Goal: Check status

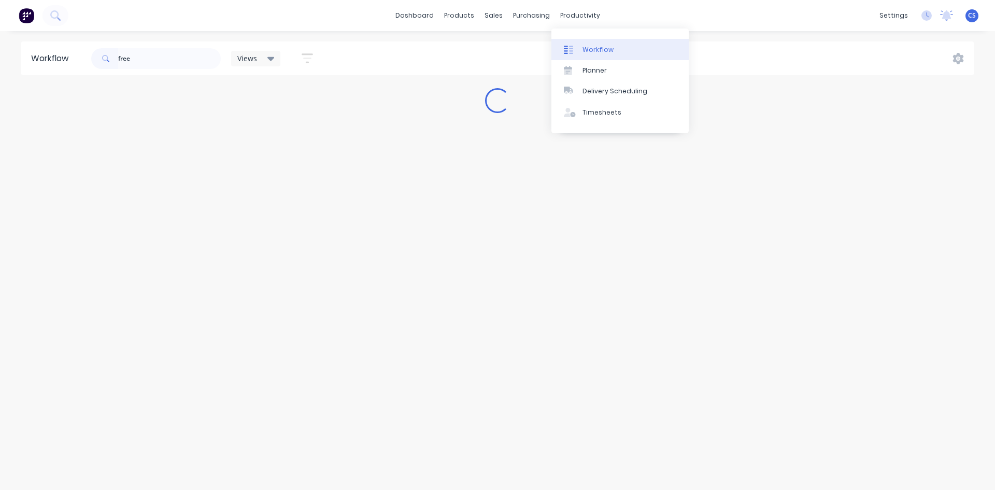
click at [582, 50] on div "Workflow" at bounding box center [597, 49] width 31 height 9
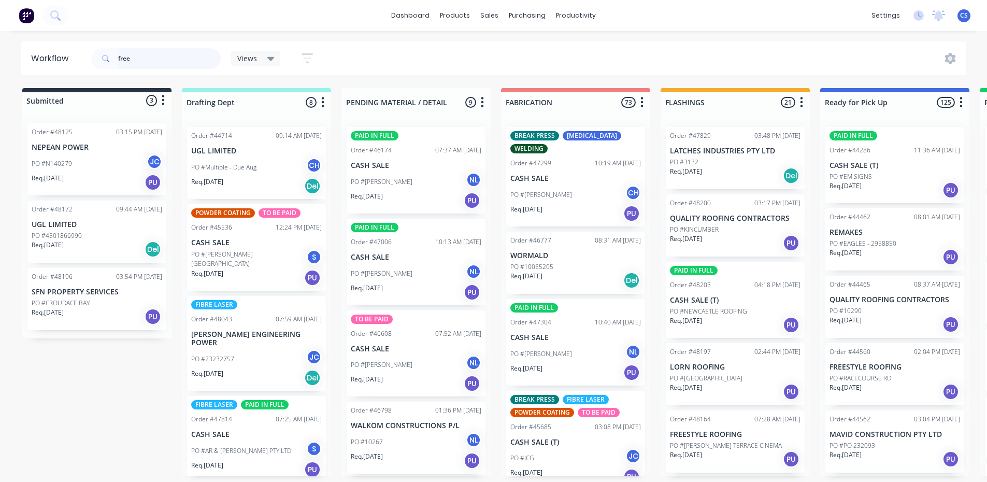
click at [170, 59] on input "free" at bounding box center [169, 58] width 103 height 21
type input "freestyle"
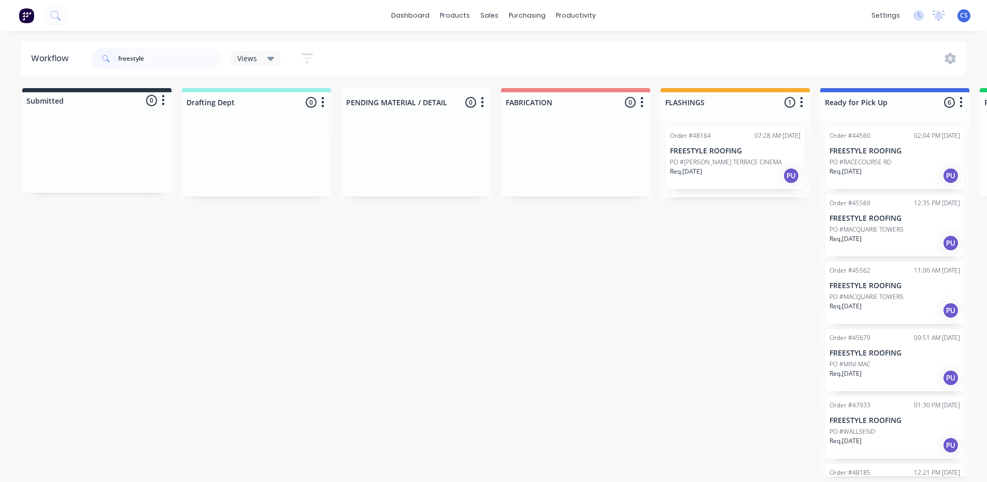
click at [739, 169] on div "Req. 30/09/25 PU" at bounding box center [735, 176] width 131 height 18
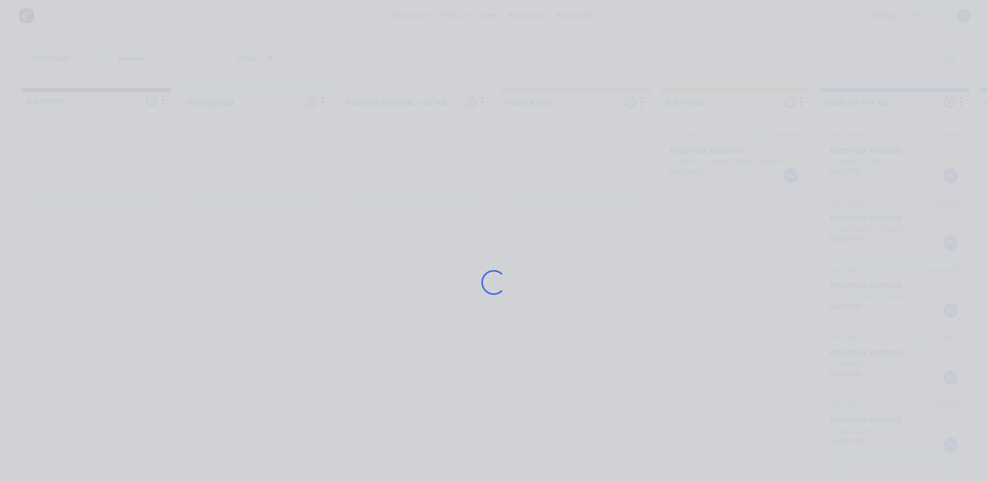
click at [739, 169] on div "Loading..." at bounding box center [493, 282] width 829 height 482
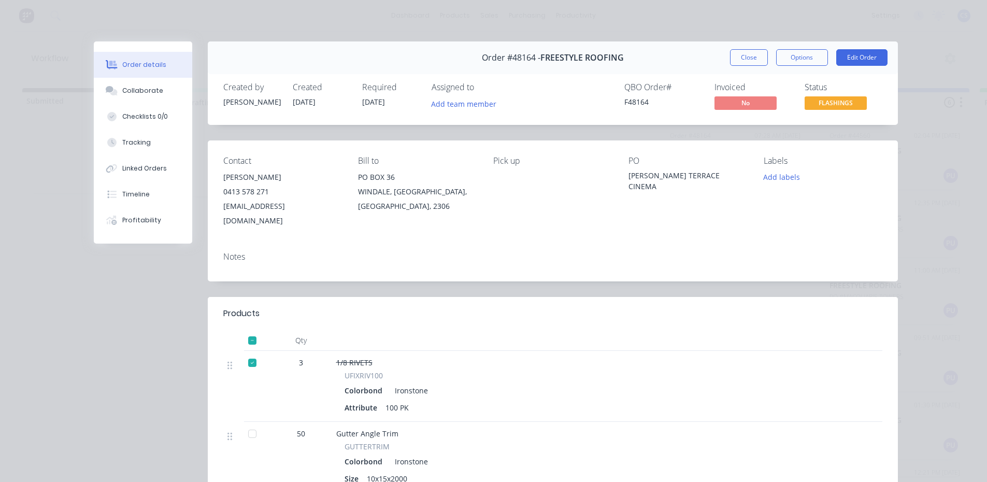
click at [810, 94] on div "Status FLASHINGS" at bounding box center [844, 97] width 78 height 30
click at [815, 105] on span "FLASHINGS" at bounding box center [836, 102] width 62 height 13
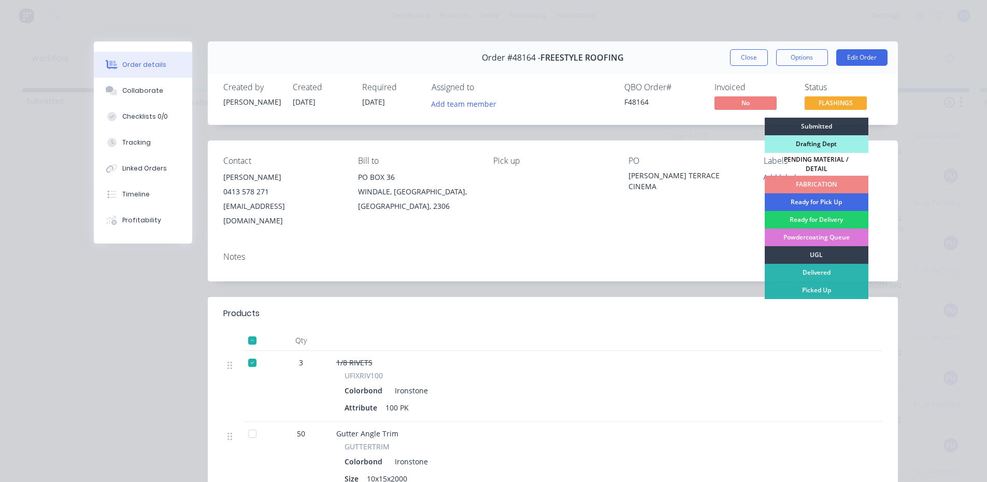
click at [822, 195] on div "Ready for Pick Up" at bounding box center [817, 202] width 104 height 18
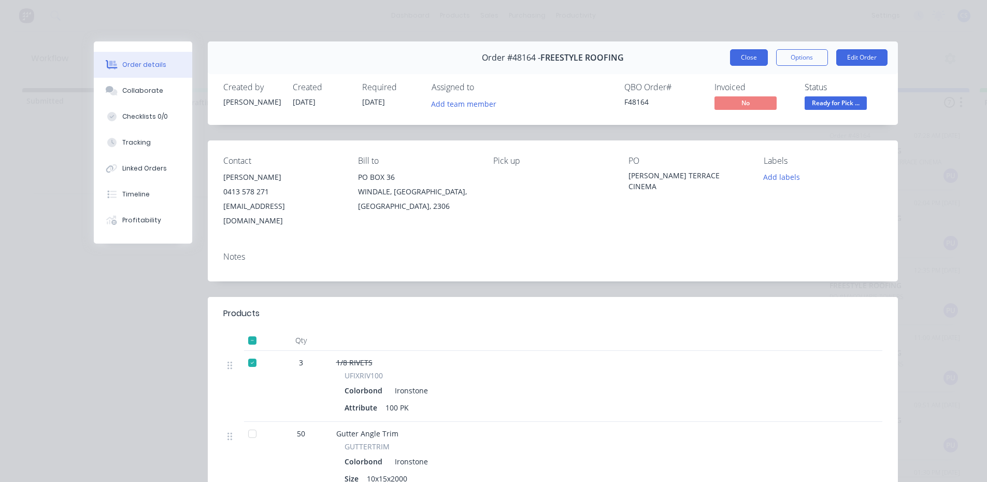
click at [745, 57] on button "Close" at bounding box center [749, 57] width 38 height 17
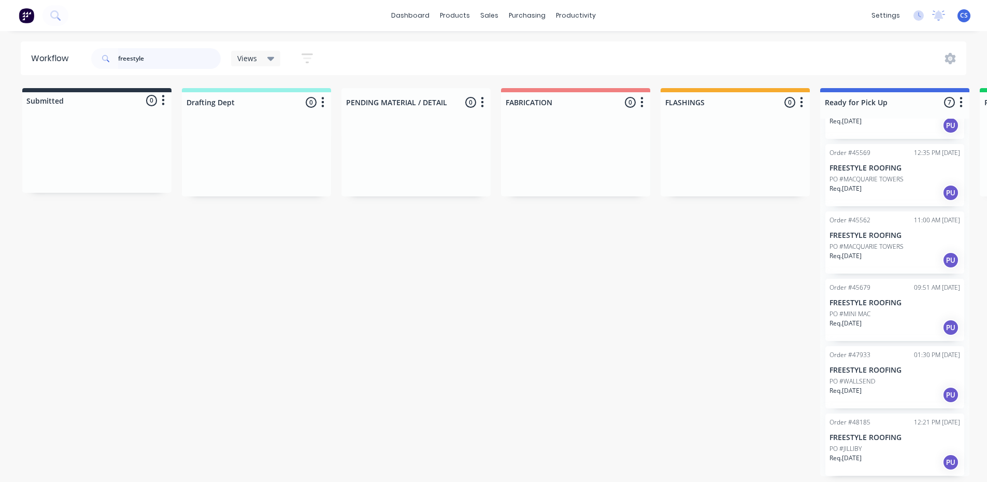
scroll to position [2, 0]
click at [898, 450] on div "PO #JILLIBY" at bounding box center [895, 448] width 131 height 9
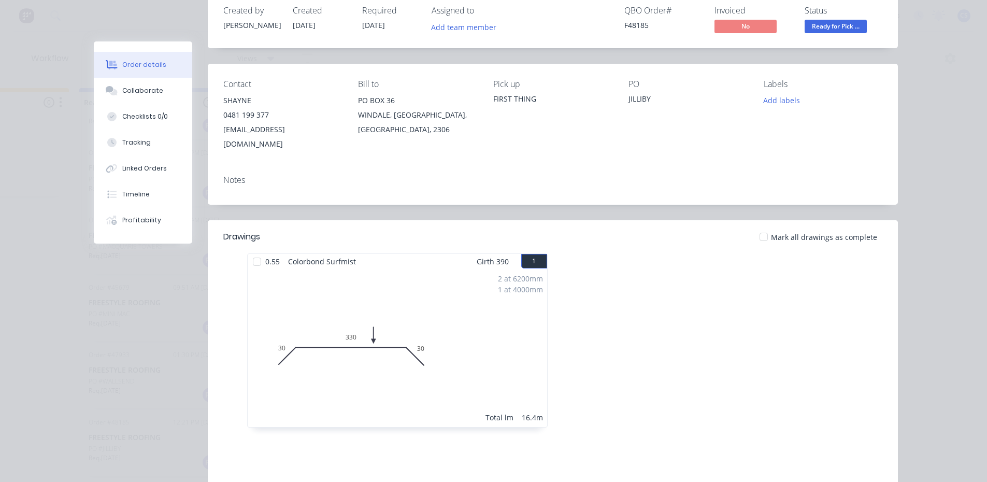
scroll to position [0, 0]
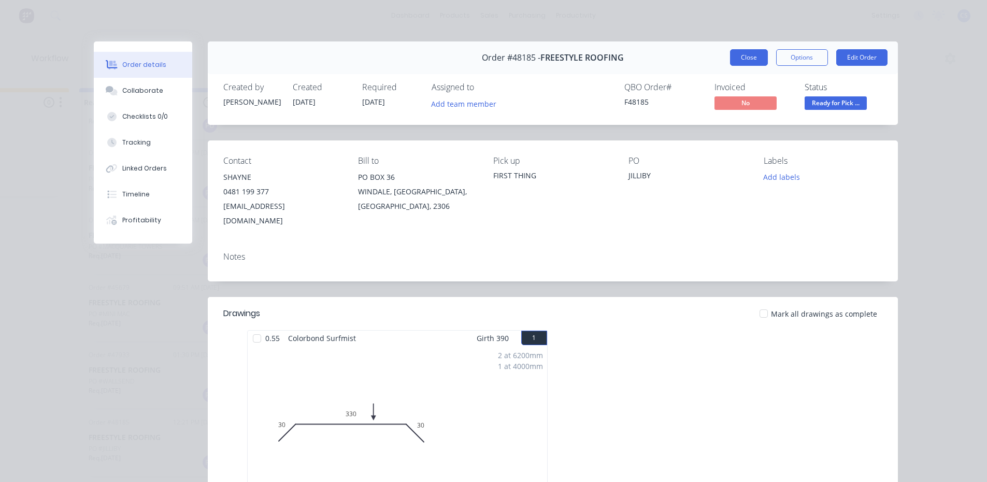
click at [730, 62] on button "Close" at bounding box center [749, 57] width 38 height 17
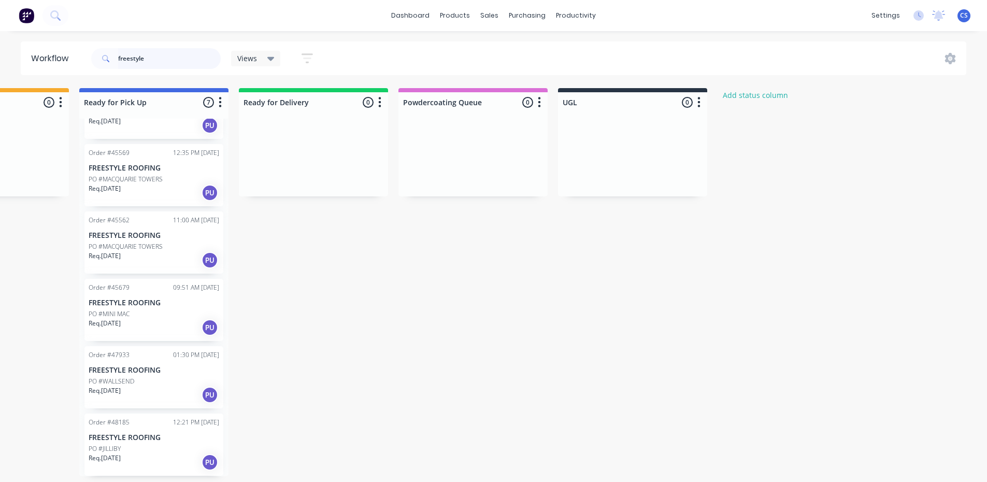
scroll to position [2, 741]
click at [116, 453] on p "Req. 30/09/25" at bounding box center [105, 457] width 32 height 9
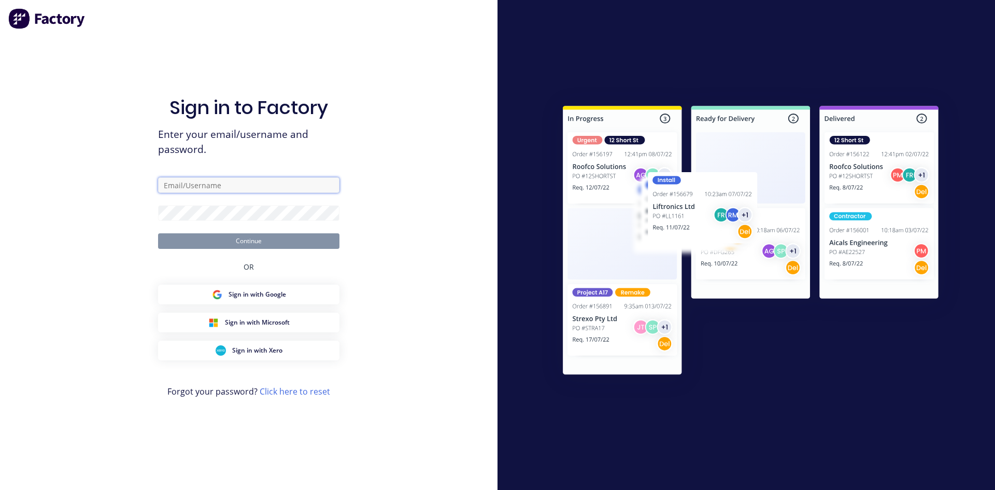
type input "cs@academysheetmetal.com.au"
click at [163, 229] on form "cs@academysheetmetal.com.au Continue" at bounding box center [248, 213] width 181 height 72
click at [163, 236] on button "Continue" at bounding box center [248, 241] width 181 height 16
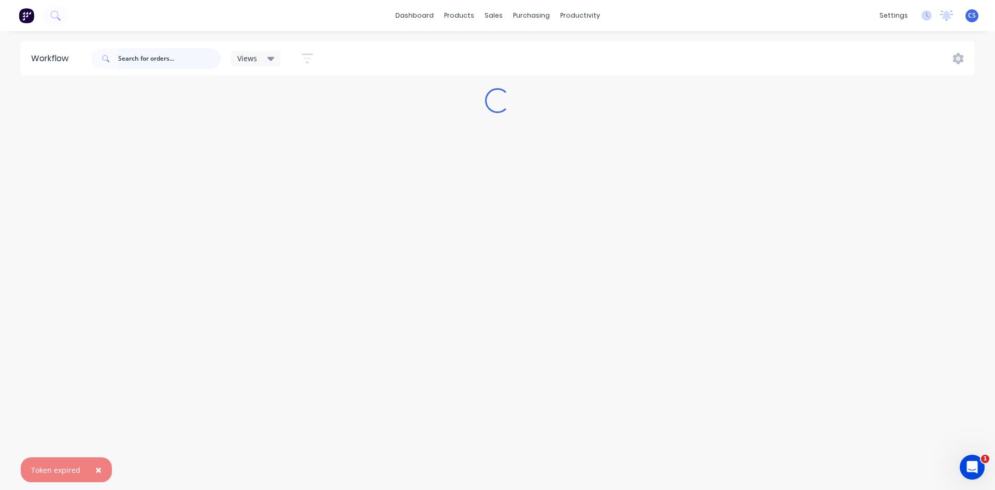
click at [154, 49] on input "text" at bounding box center [169, 58] width 103 height 21
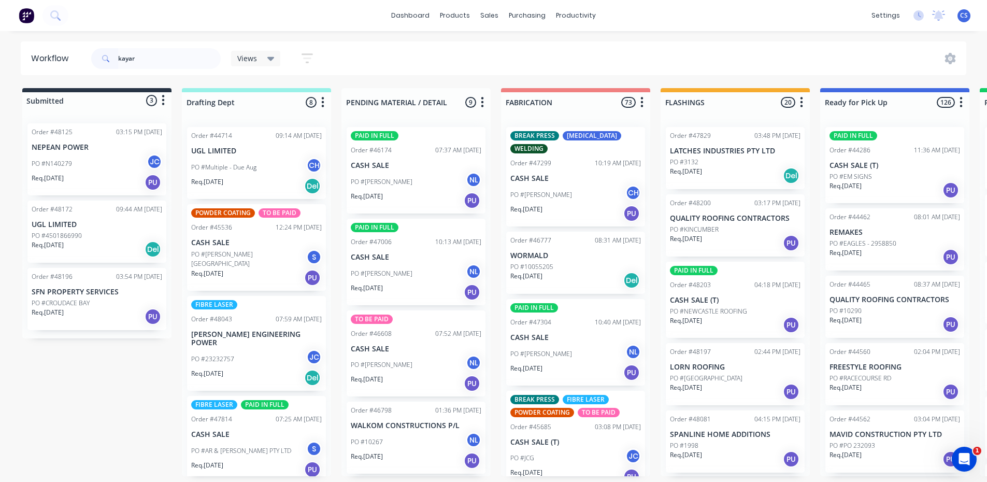
click at [179, 53] on input "kayar" at bounding box center [169, 58] width 103 height 21
type input "kayar"
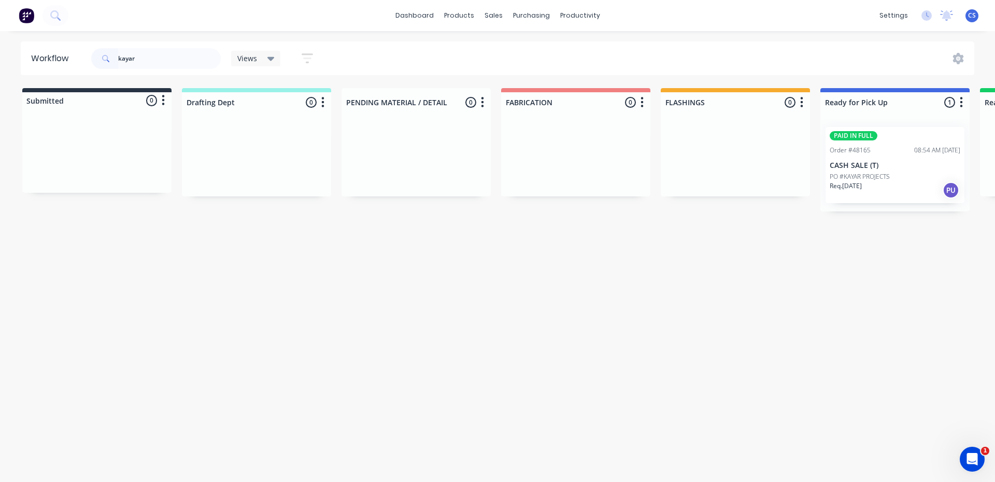
click at [881, 187] on div "Req. [DATE] PU" at bounding box center [895, 190] width 131 height 18
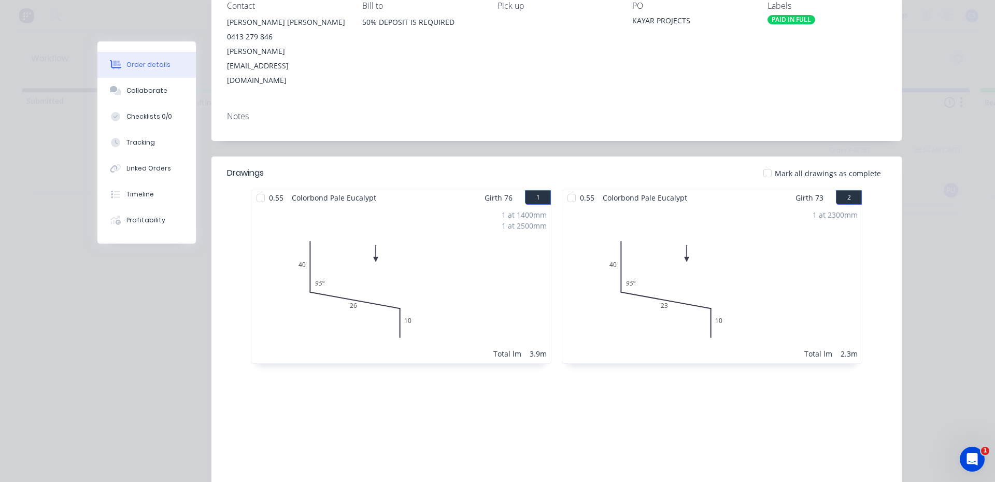
scroll to position [155, 0]
click at [164, 91] on button "Collaborate" at bounding box center [146, 91] width 98 height 26
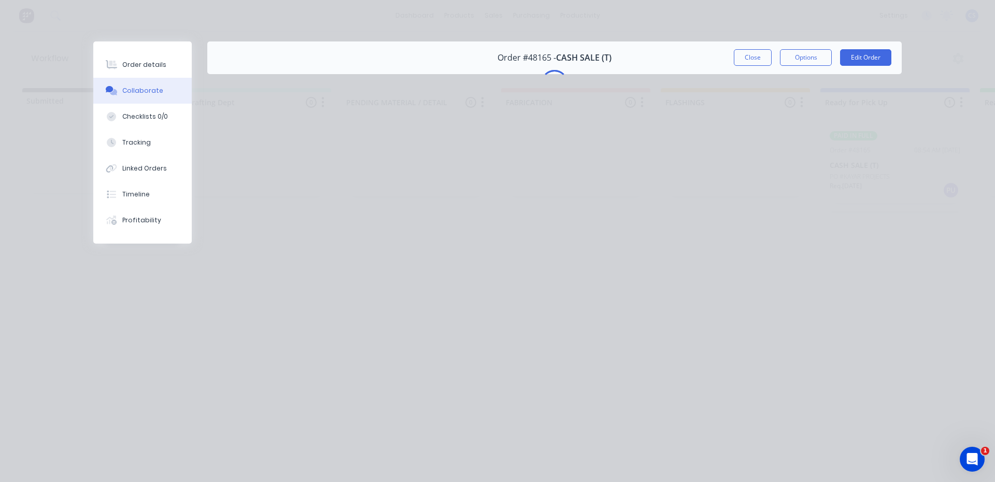
scroll to position [0, 0]
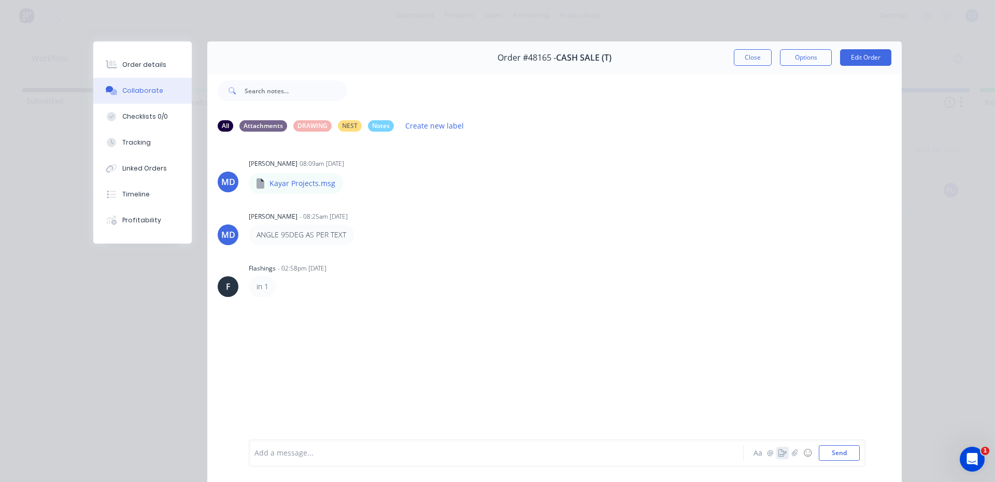
click at [778, 453] on icon "button" at bounding box center [782, 452] width 8 height 7
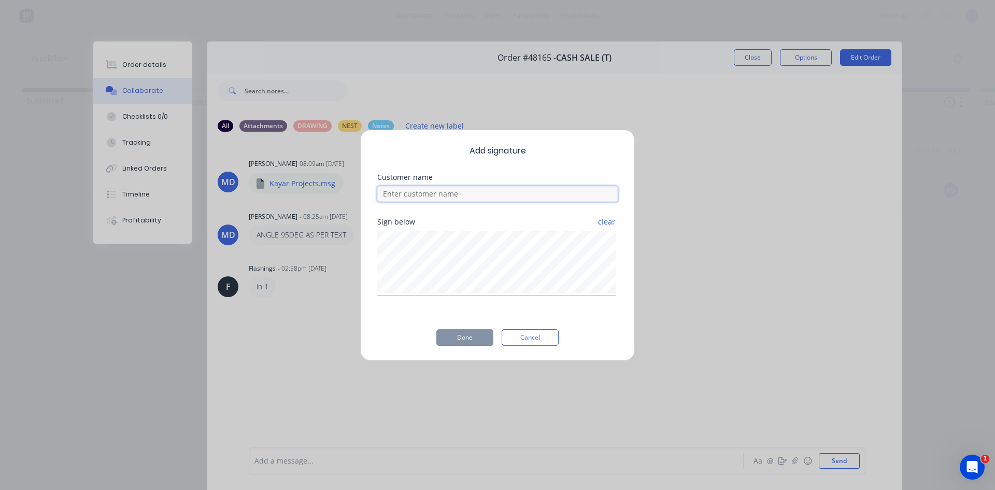
click at [448, 186] on input at bounding box center [497, 194] width 240 height 16
type input "[PERSON_NAME]"
click at [466, 334] on button "Done" at bounding box center [464, 337] width 57 height 17
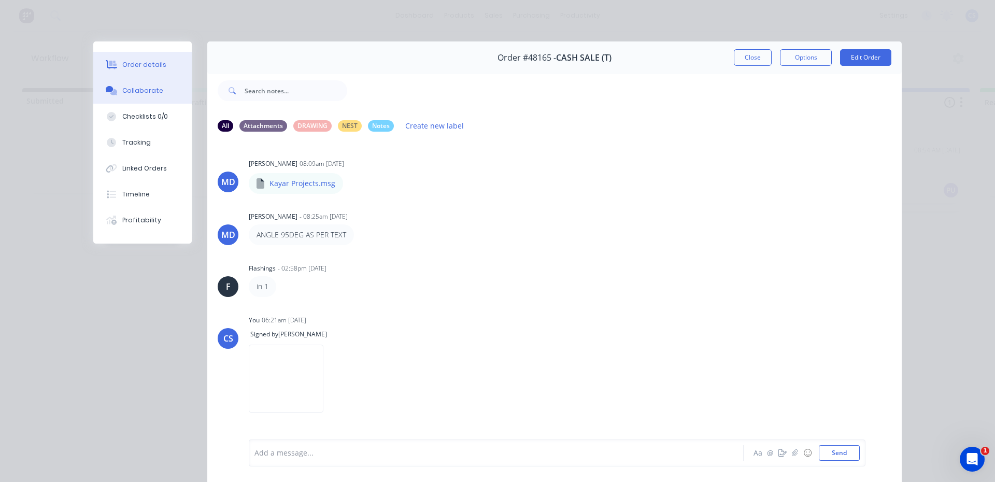
click at [138, 69] on button "Order details" at bounding box center [142, 65] width 98 height 26
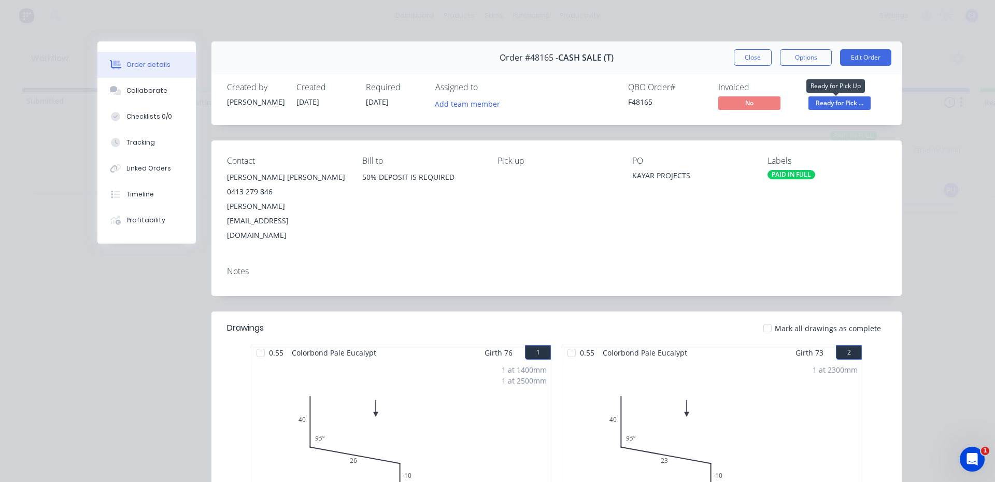
click at [836, 103] on span "Ready for Pick ..." at bounding box center [839, 102] width 62 height 13
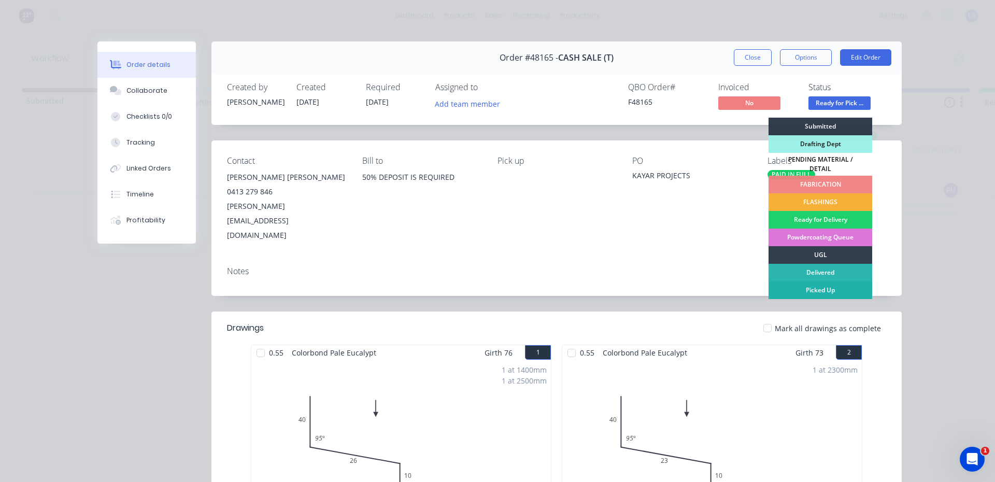
click at [819, 282] on div "Picked Up" at bounding box center [820, 290] width 104 height 18
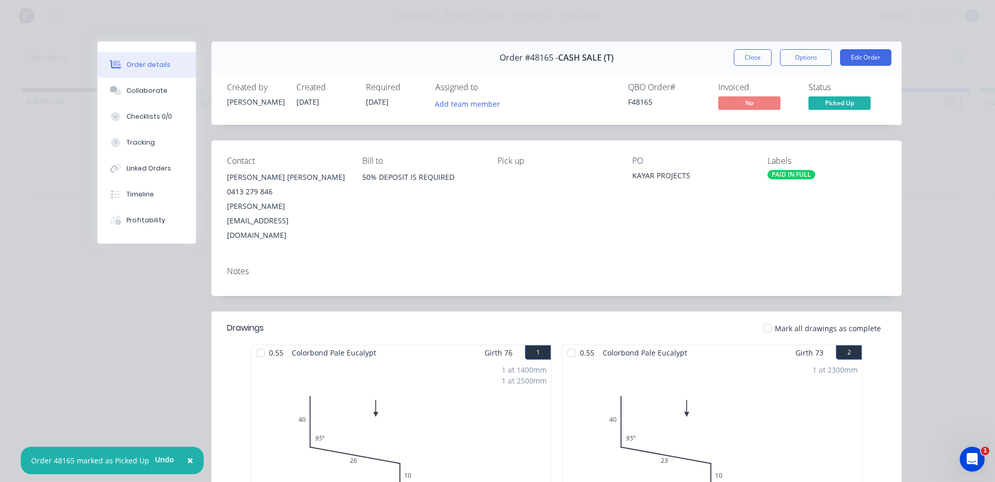
click at [147, 67] on div "Order details" at bounding box center [148, 64] width 44 height 9
click at [750, 58] on button "Close" at bounding box center [753, 57] width 38 height 17
